Goal: Information Seeking & Learning: Learn about a topic

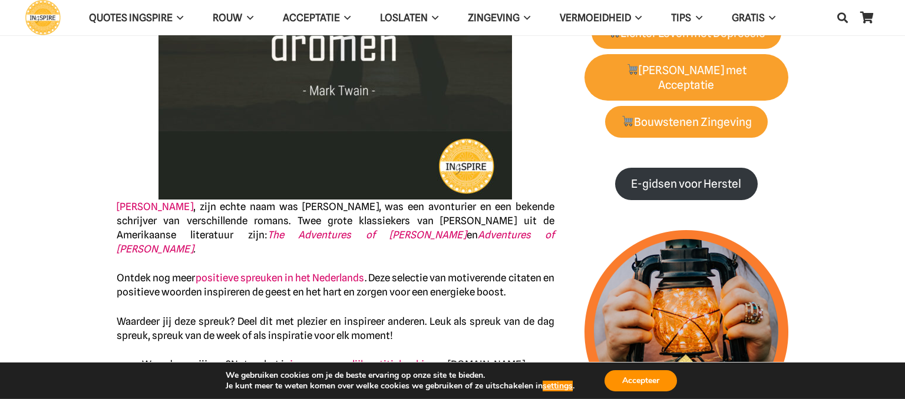
scroll to position [249, 0]
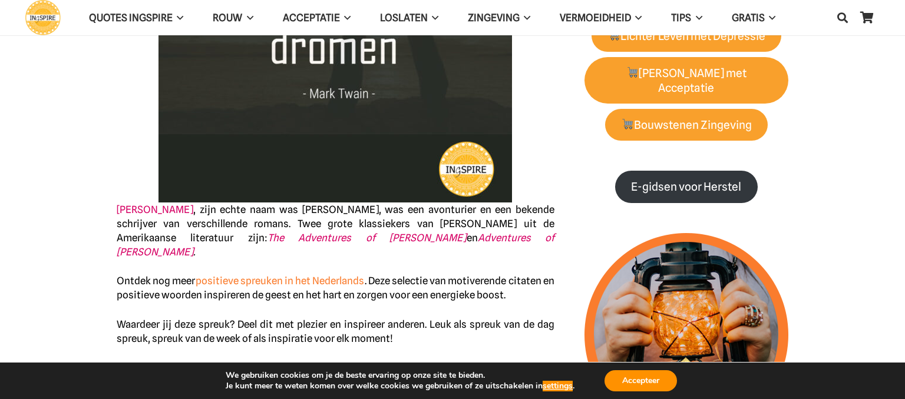
click at [250, 275] on link "positieve spreuken in het Nederlands" at bounding box center [280, 281] width 169 height 12
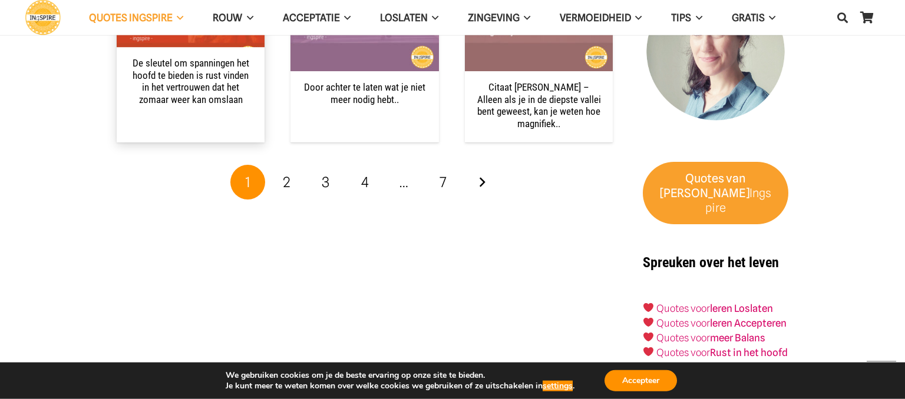
scroll to position [1430, 0]
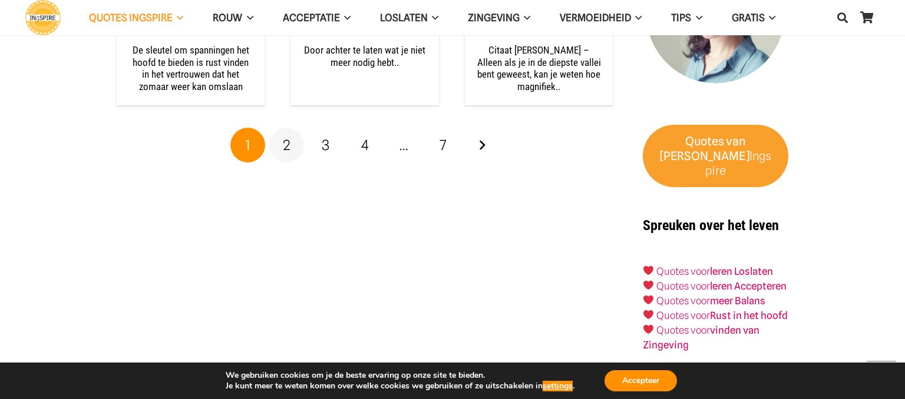
click at [284, 143] on span "2" at bounding box center [287, 145] width 8 height 17
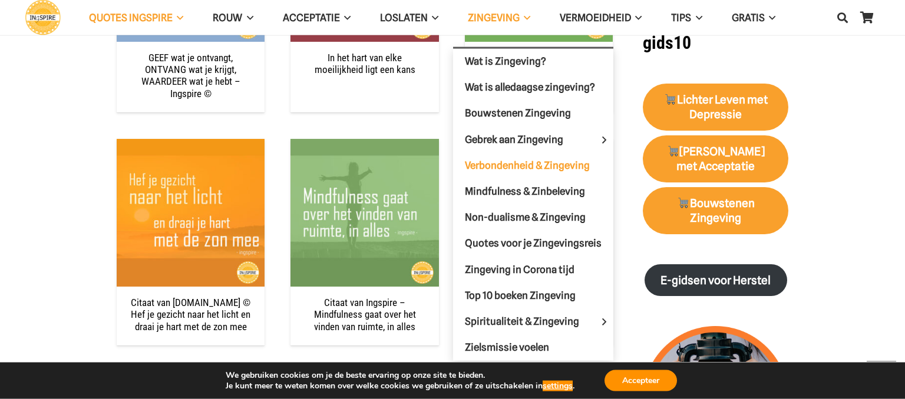
scroll to position [1244, 0]
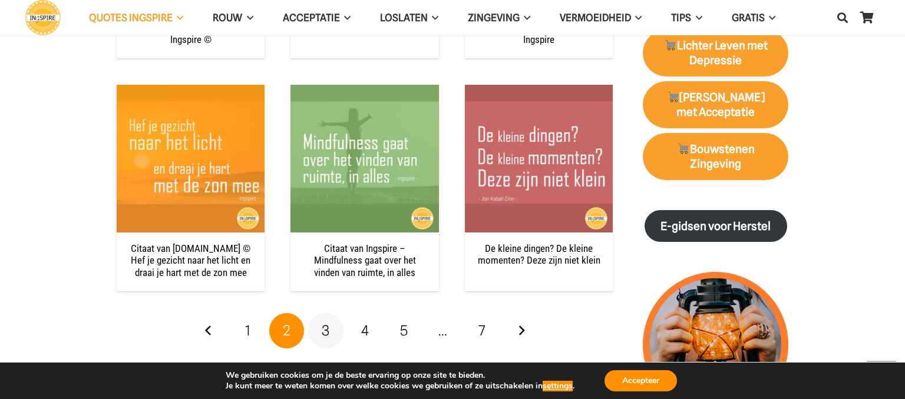
click at [327, 329] on span "3" at bounding box center [326, 330] width 8 height 17
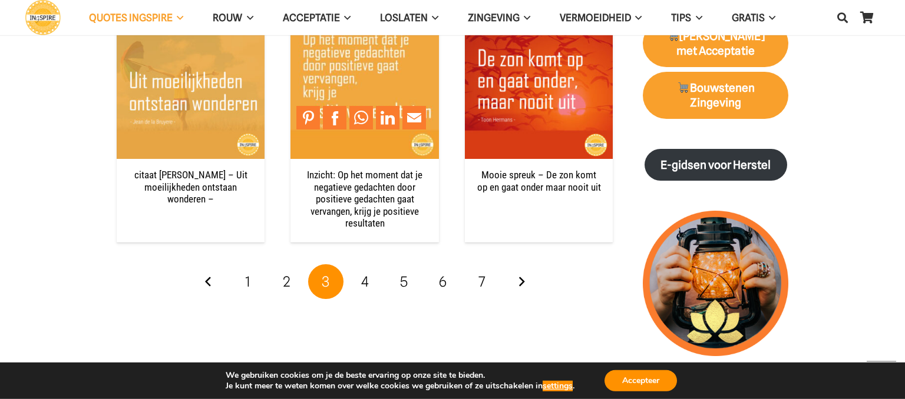
scroll to position [1306, 0]
